Goal: Information Seeking & Learning: Learn about a topic

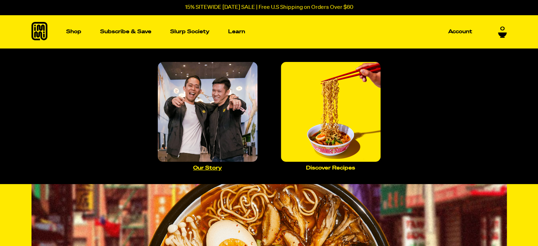
click at [220, 91] on img "Main navigation" at bounding box center [208, 112] width 100 height 100
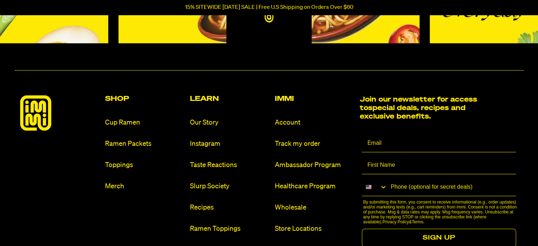
scroll to position [743, 0]
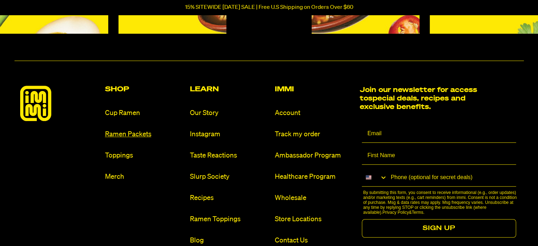
click at [139, 133] on link "Ramen Packets" at bounding box center [144, 134] width 79 height 10
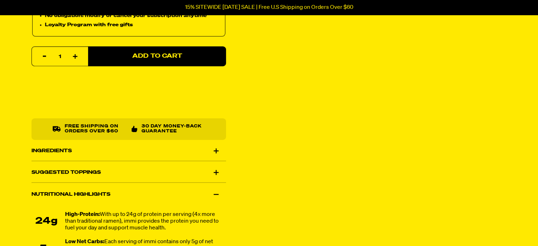
scroll to position [389, 0]
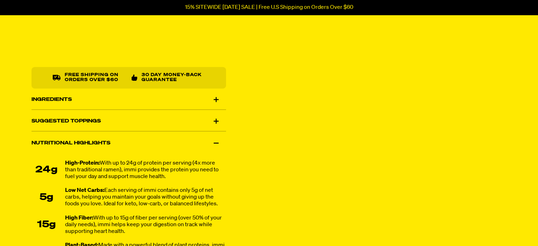
click at [61, 99] on div "Ingredients" at bounding box center [128, 99] width 195 height 20
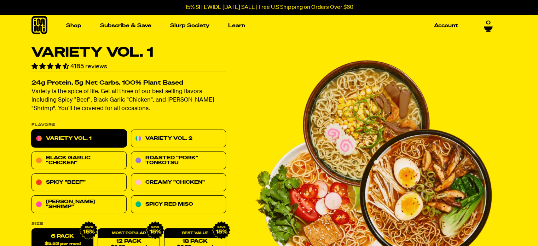
scroll to position [0, 0]
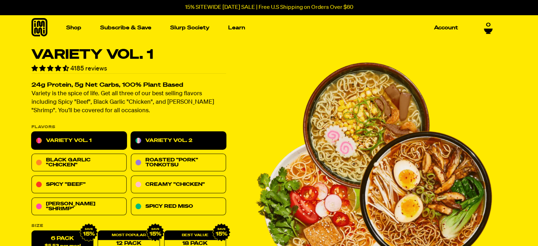
click at [157, 138] on link "Variety Vol. 2" at bounding box center [178, 141] width 95 height 18
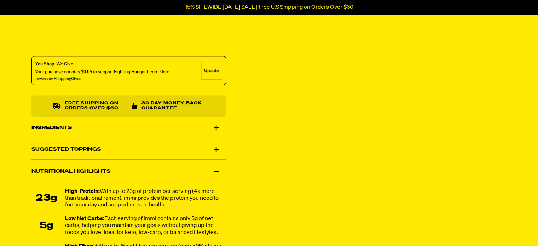
scroll to position [424, 0]
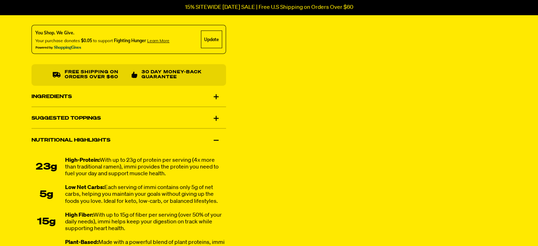
click at [59, 97] on div "Ingredients" at bounding box center [128, 97] width 195 height 20
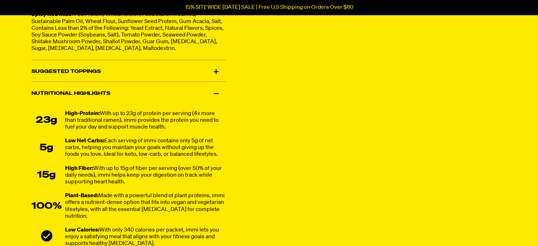
scroll to position [637, 0]
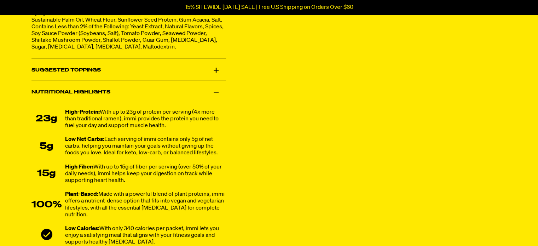
click at [89, 77] on div "Suggested Toppings" at bounding box center [128, 70] width 195 height 20
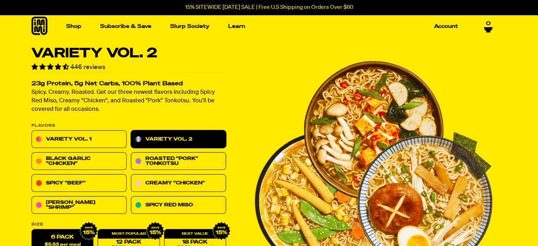
scroll to position [0, 0]
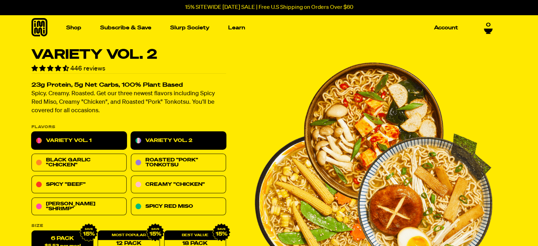
click at [82, 138] on link "Variety Vol. 1" at bounding box center [78, 141] width 95 height 18
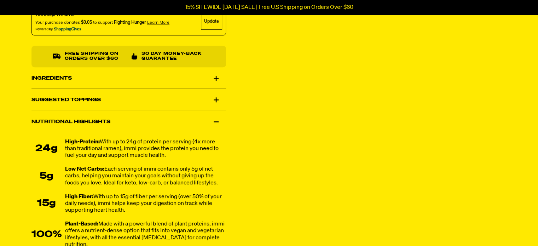
scroll to position [422, 0]
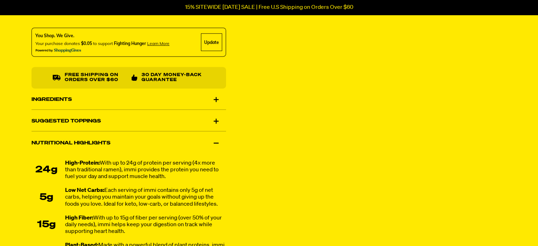
click at [65, 100] on div "Ingredients" at bounding box center [128, 99] width 195 height 20
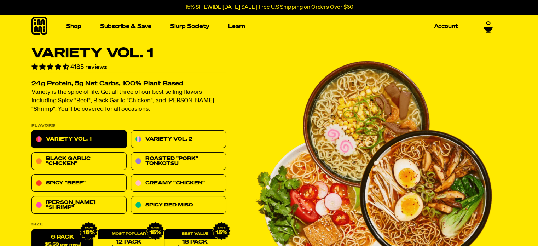
scroll to position [0, 0]
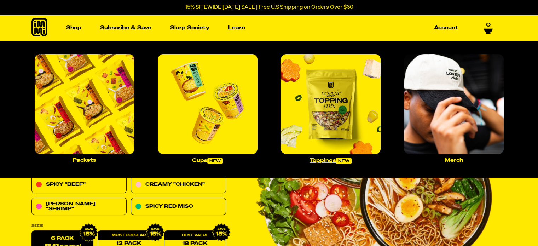
click at [314, 133] on img "Main navigation" at bounding box center [331, 104] width 100 height 100
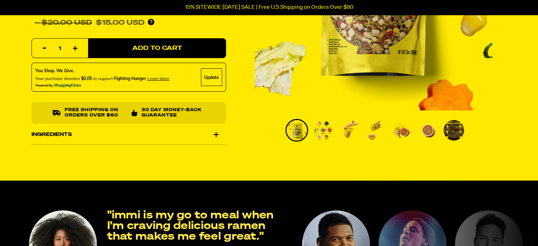
scroll to position [177, 0]
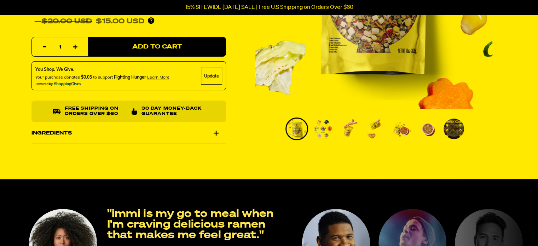
click at [112, 136] on div "Ingredients" at bounding box center [128, 133] width 195 height 20
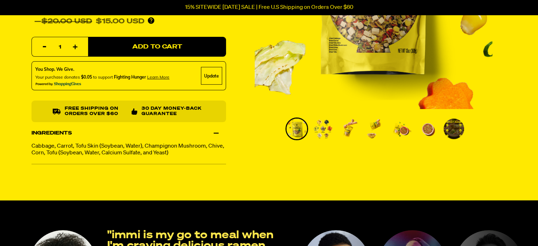
click at [325, 127] on img "Go to slide 2" at bounding box center [323, 128] width 21 height 21
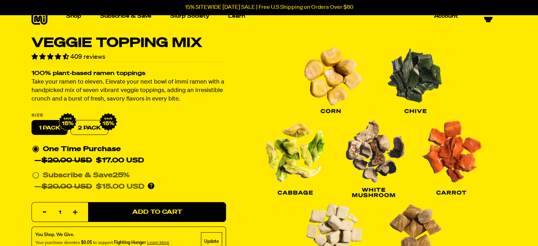
scroll to position [0, 0]
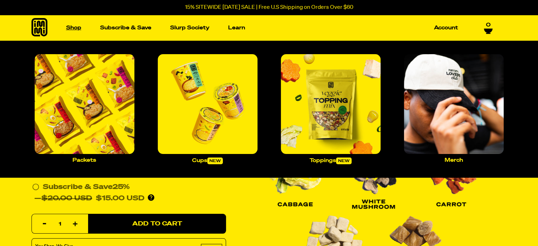
click at [74, 27] on link "Shop" at bounding box center [73, 27] width 21 height 11
click at [85, 121] on img "Main navigation" at bounding box center [85, 104] width 100 height 100
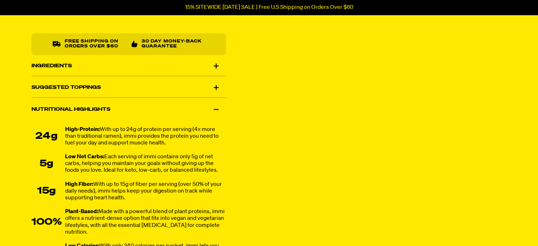
scroll to position [424, 0]
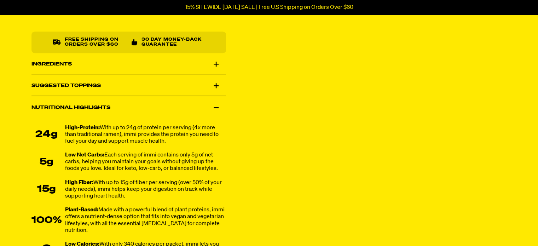
click at [59, 85] on div "Suggested Toppings" at bounding box center [128, 86] width 195 height 20
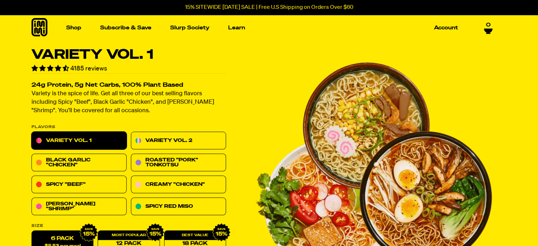
scroll to position [0, 0]
